Goal: Navigation & Orientation: Understand site structure

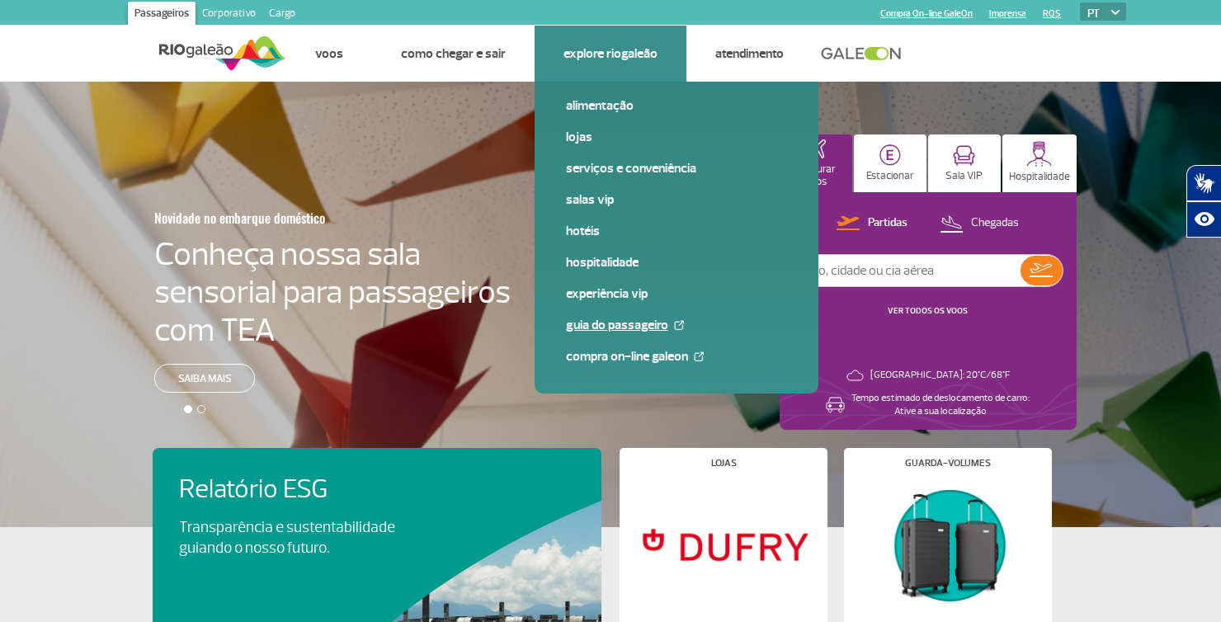
click at [674, 325] on img at bounding box center [679, 325] width 10 height 10
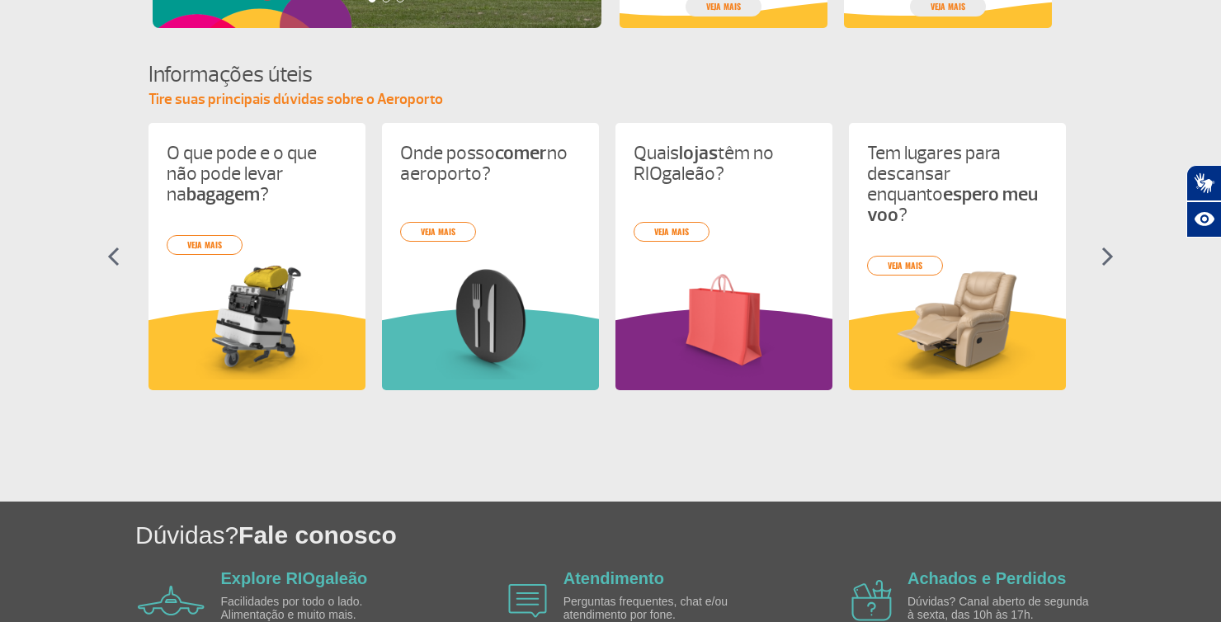
scroll to position [784, 0]
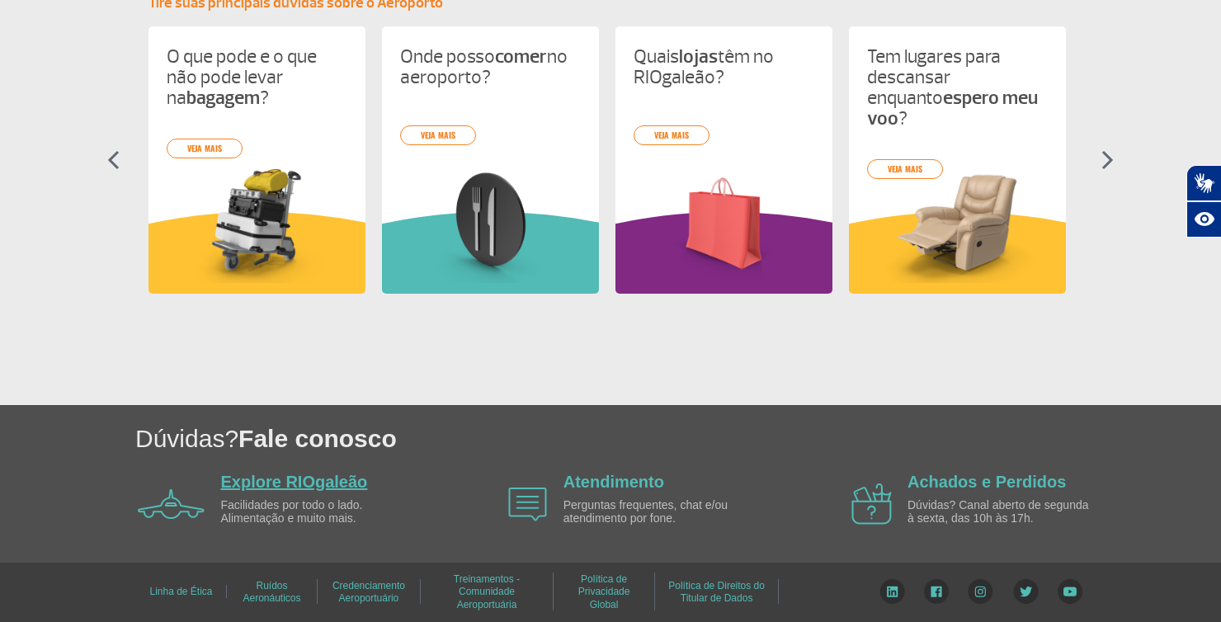
click at [284, 484] on link "Explore RIOgaleão" at bounding box center [294, 482] width 147 height 18
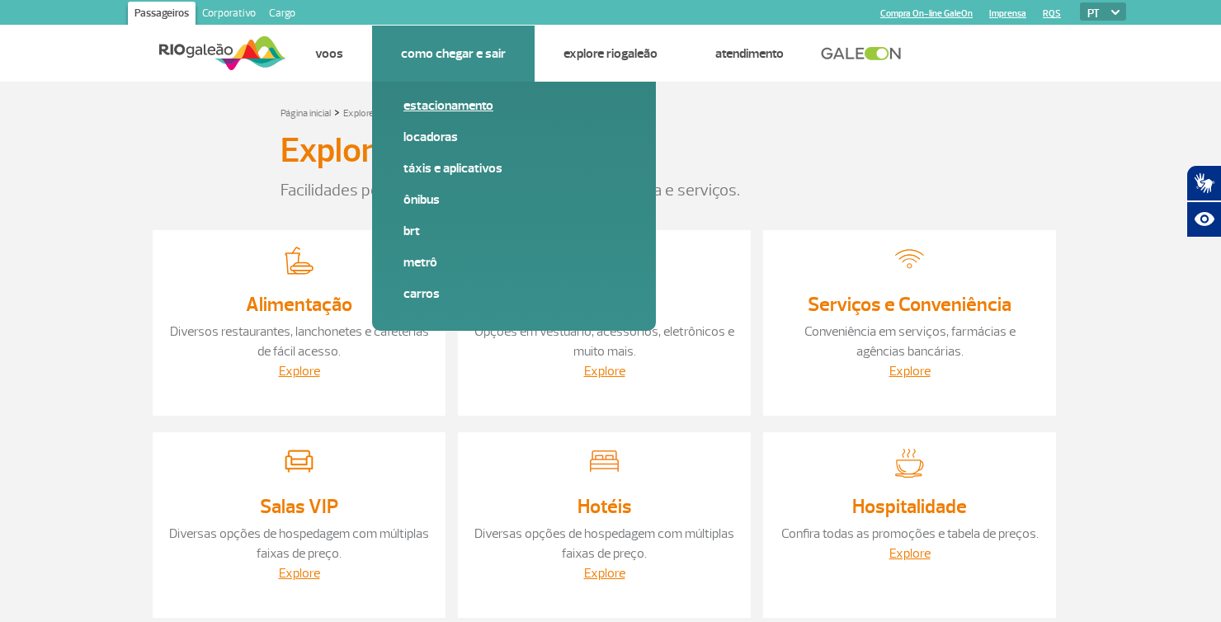
click at [480, 105] on link "Estacionamento" at bounding box center [514, 106] width 221 height 18
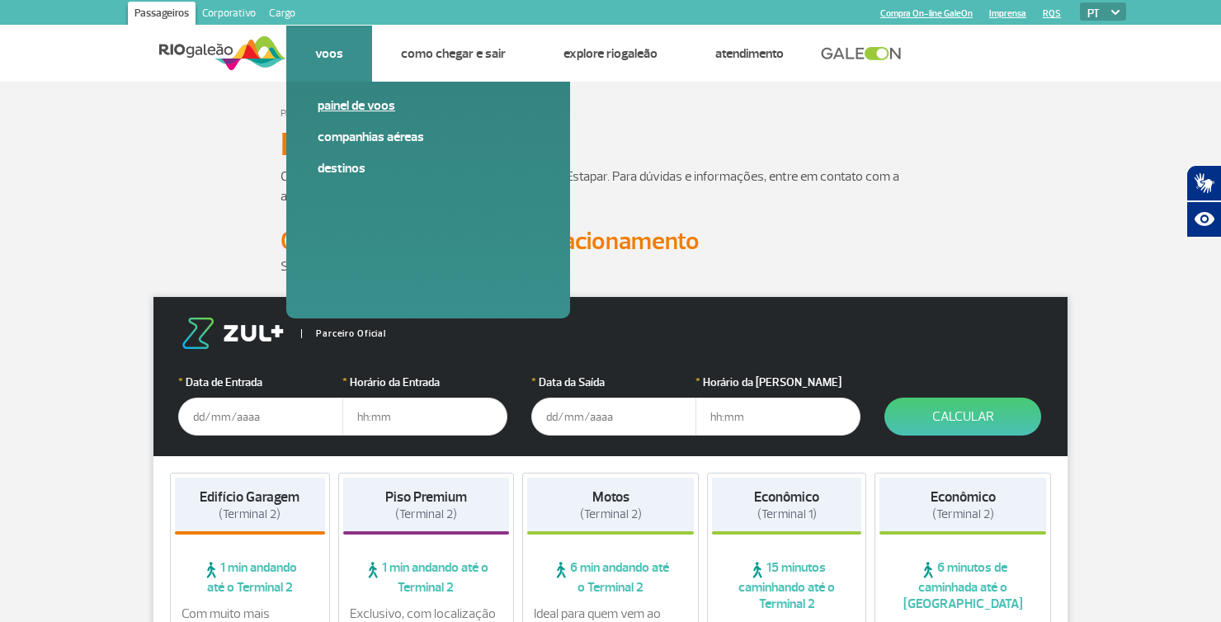
click at [345, 110] on link "Painel de voos" at bounding box center [428, 106] width 221 height 18
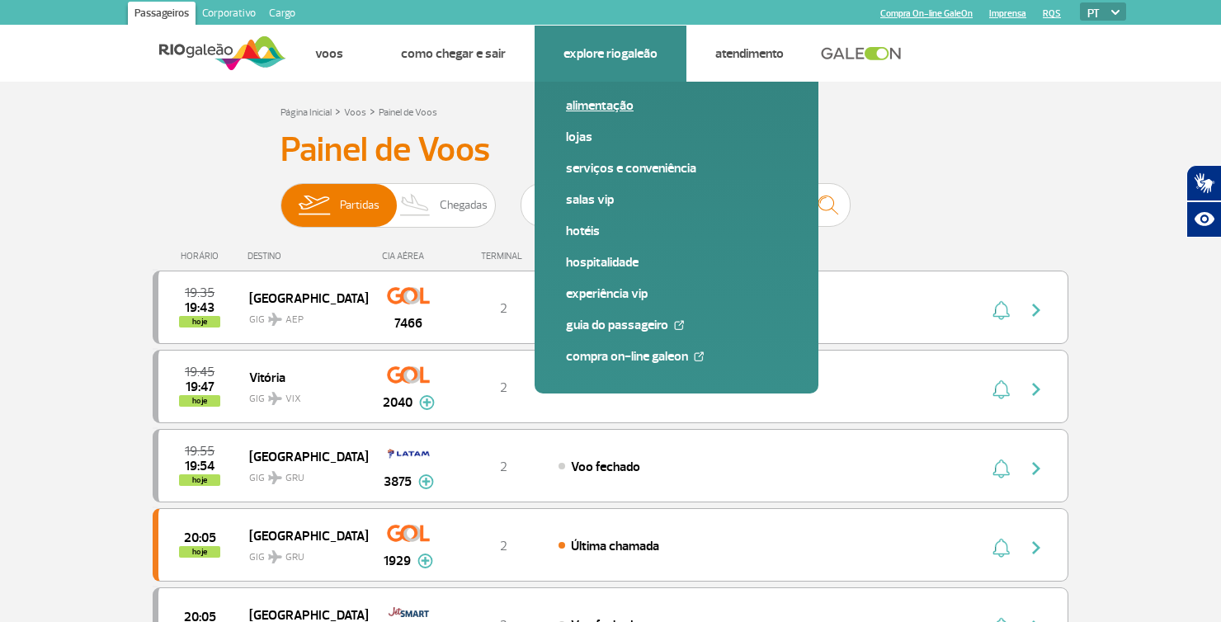
click at [596, 111] on link "Alimentação" at bounding box center [676, 106] width 221 height 18
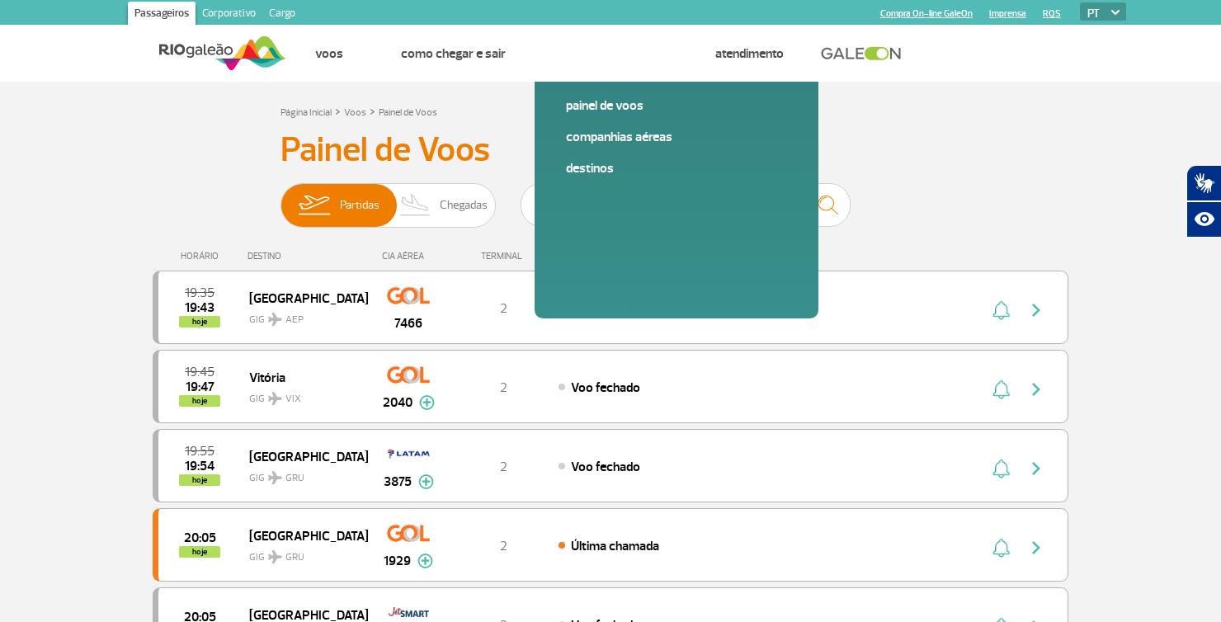
click at [190, 51] on img at bounding box center [222, 53] width 127 height 40
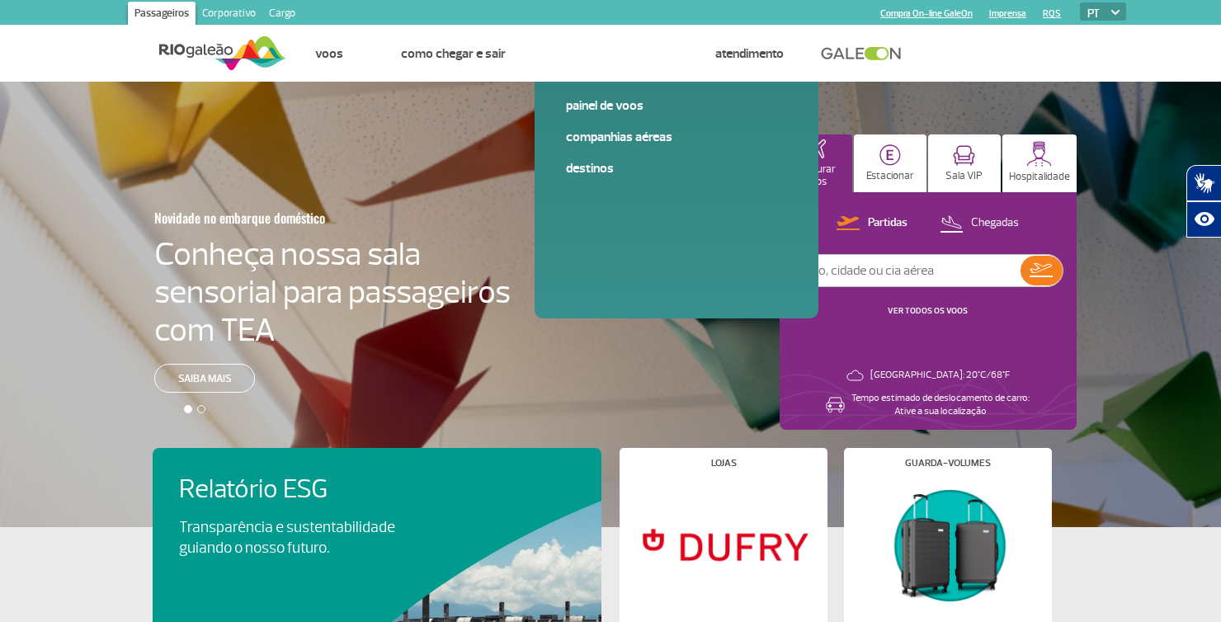
click at [1055, 14] on link "RQS" at bounding box center [1052, 13] width 18 height 11
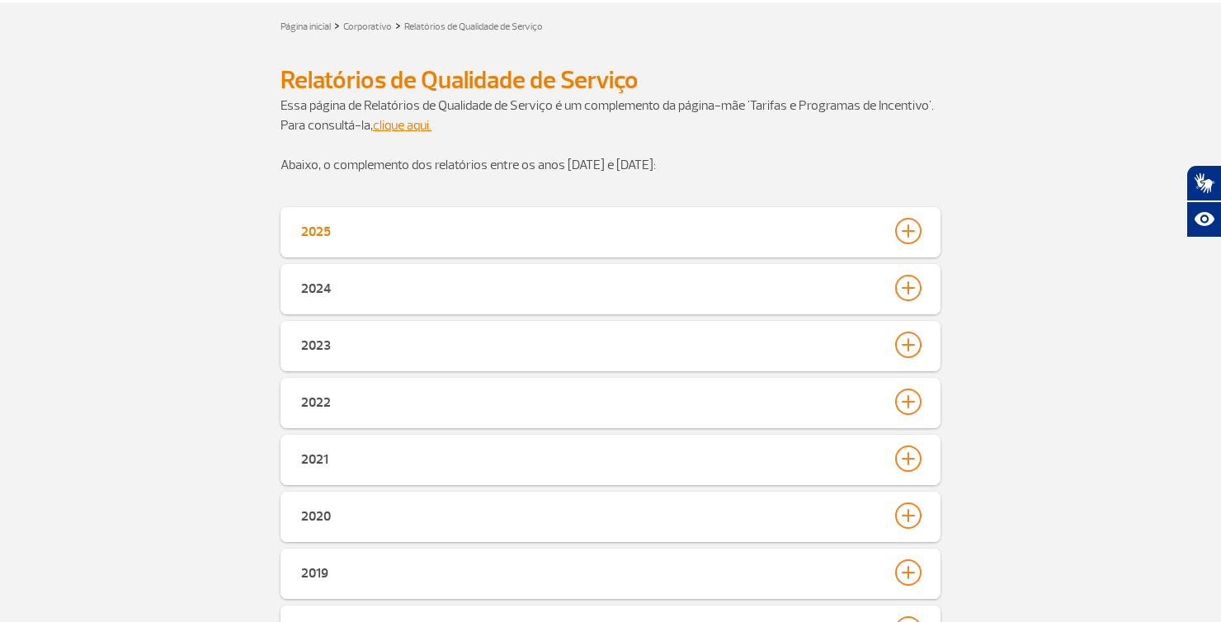
scroll to position [83, 0]
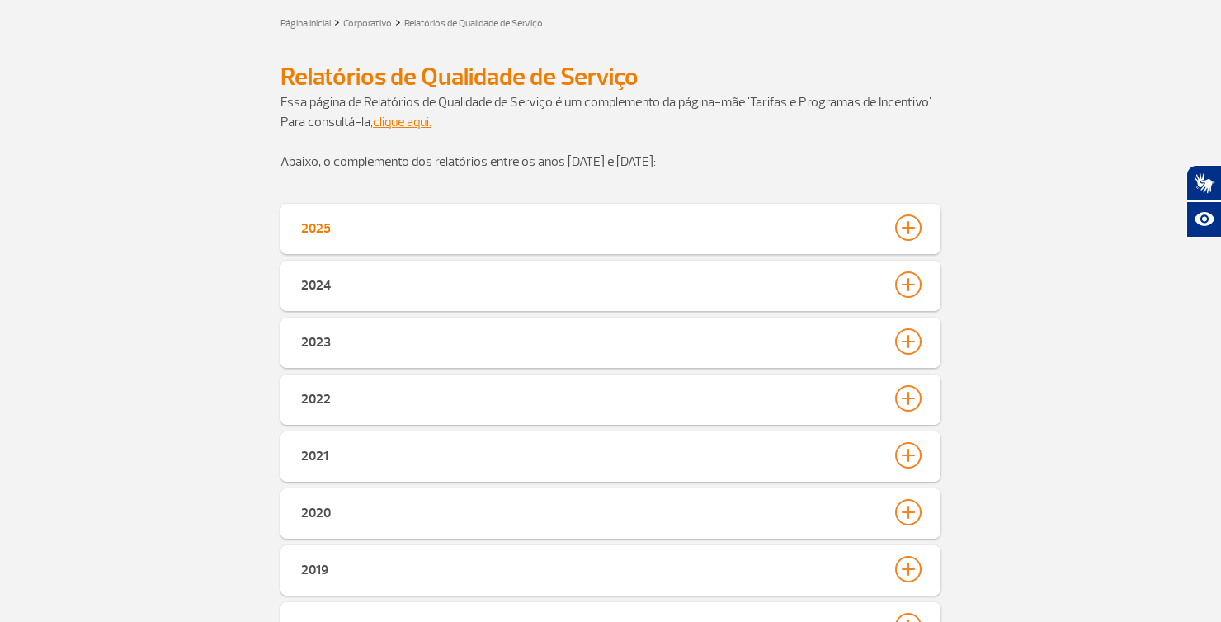
click at [907, 221] on div at bounding box center [908, 228] width 26 height 26
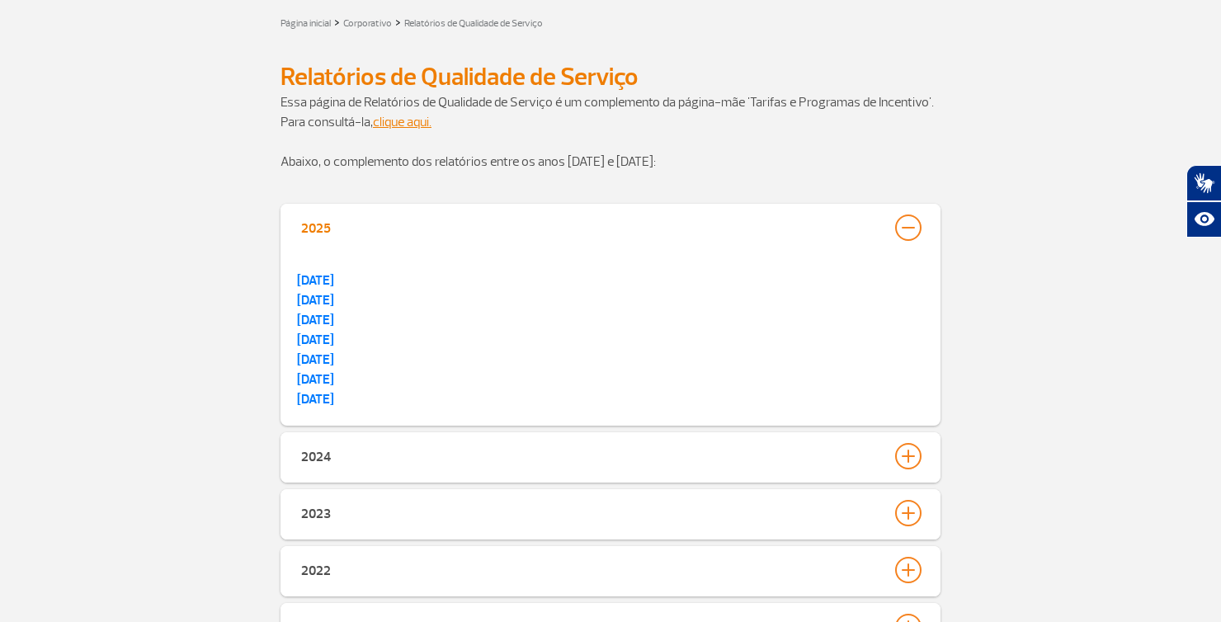
click at [911, 224] on div at bounding box center [908, 228] width 26 height 26
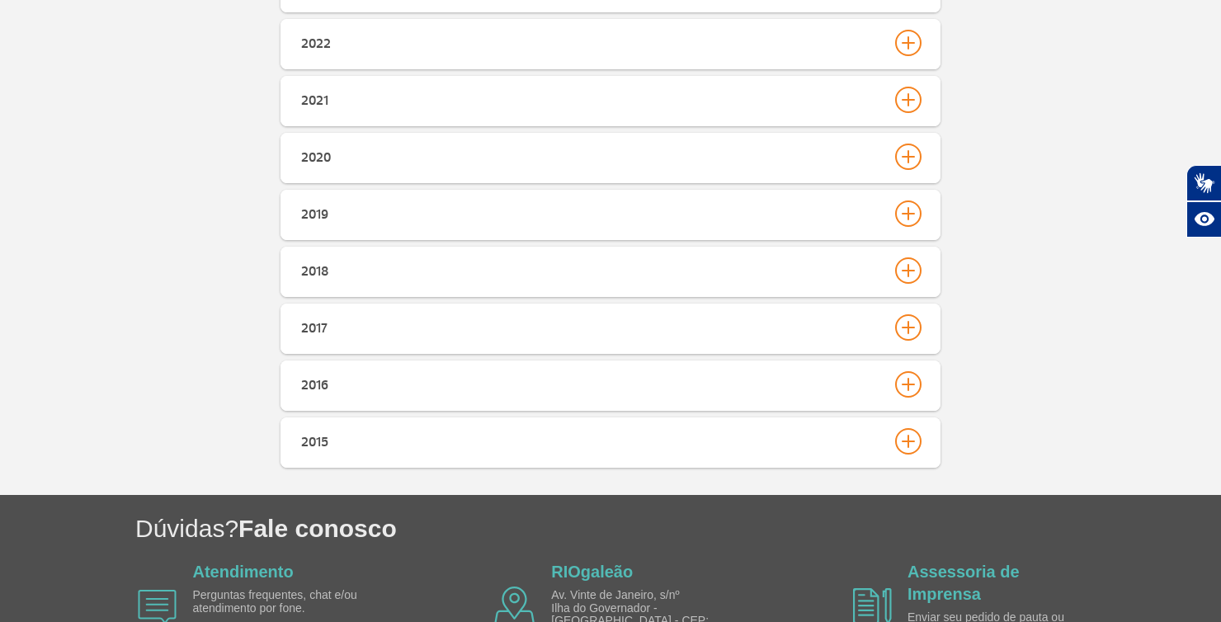
scroll to position [551, 0]
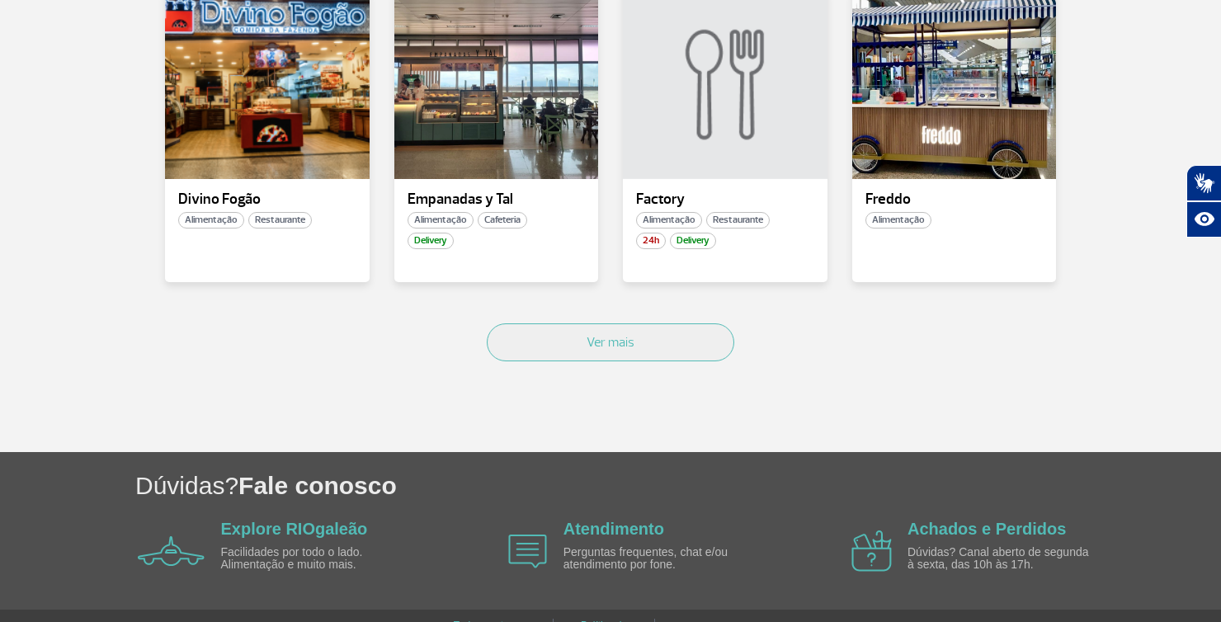
scroll to position [1206, 0]
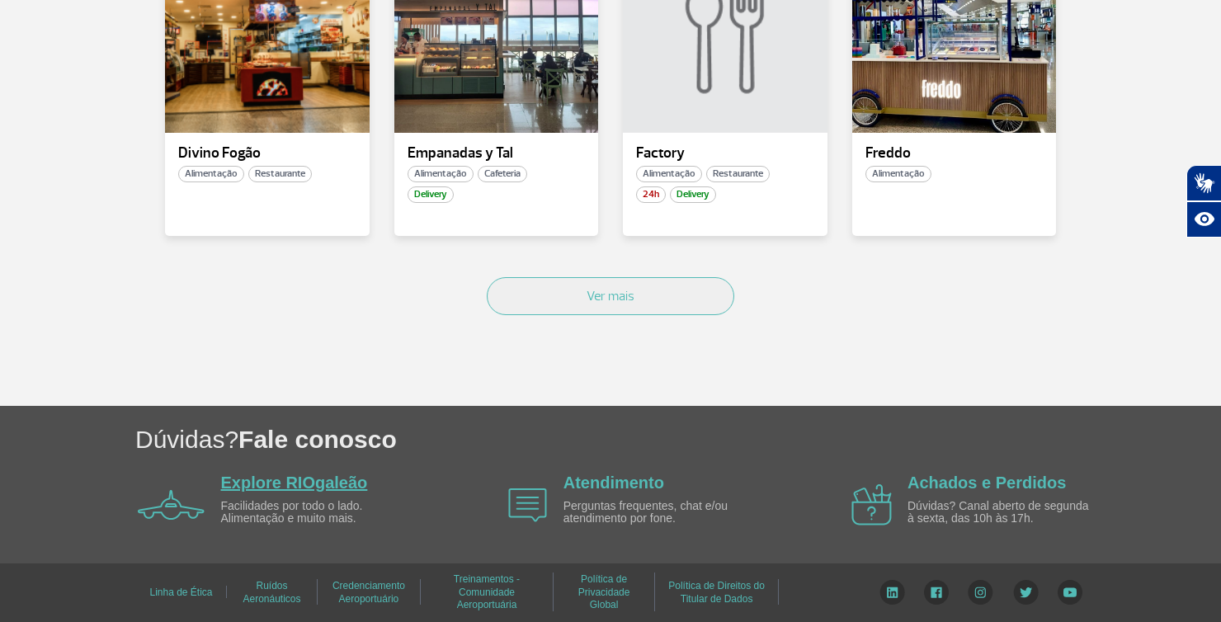
click at [279, 488] on link "Explore RIOgaleão" at bounding box center [294, 483] width 147 height 18
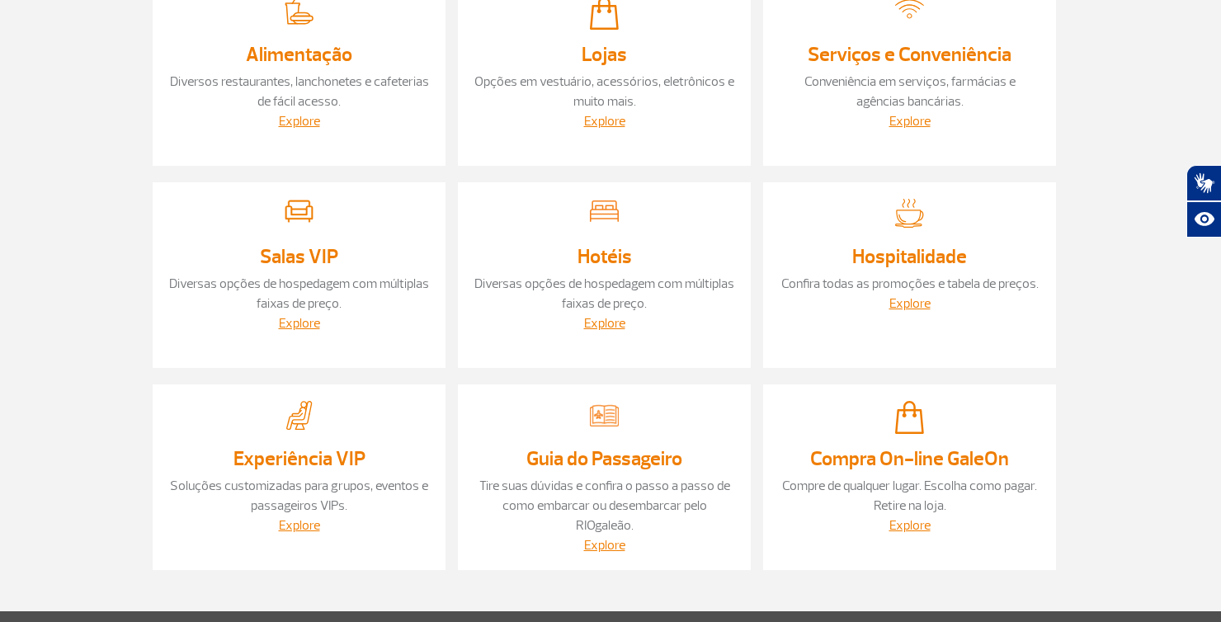
scroll to position [248, 0]
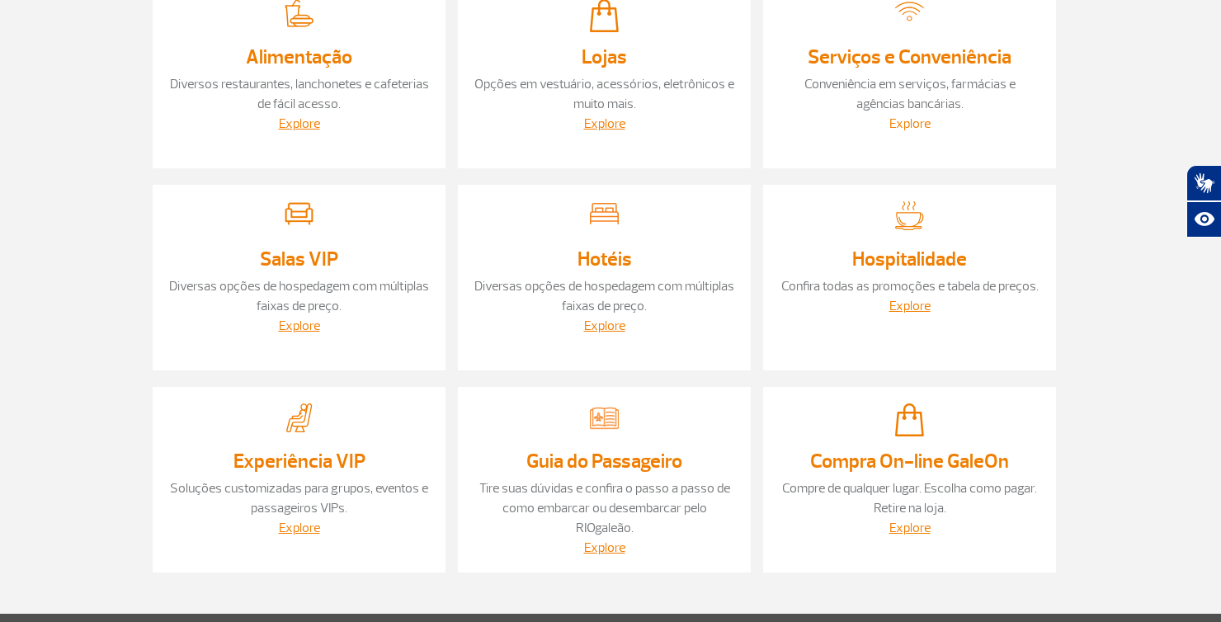
click at [916, 125] on link "Explore" at bounding box center [910, 124] width 41 height 17
